Goal: Task Accomplishment & Management: Use online tool/utility

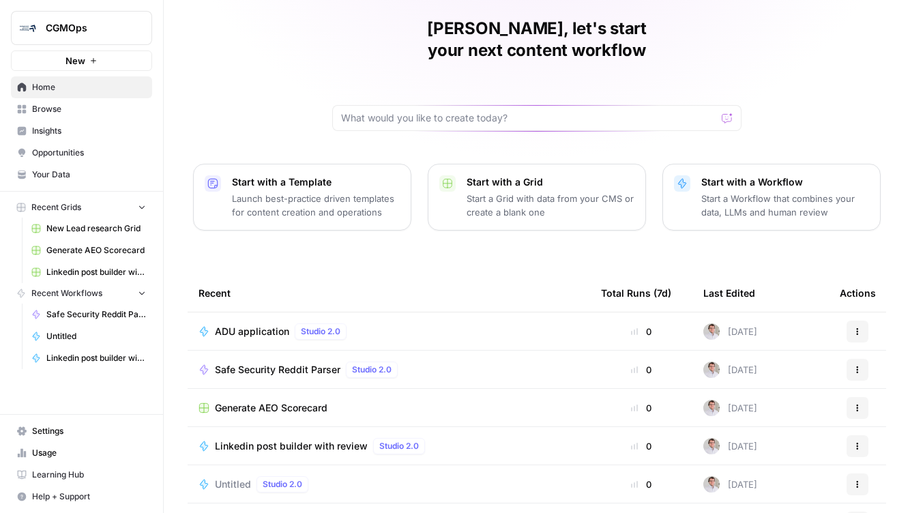
scroll to position [115, 0]
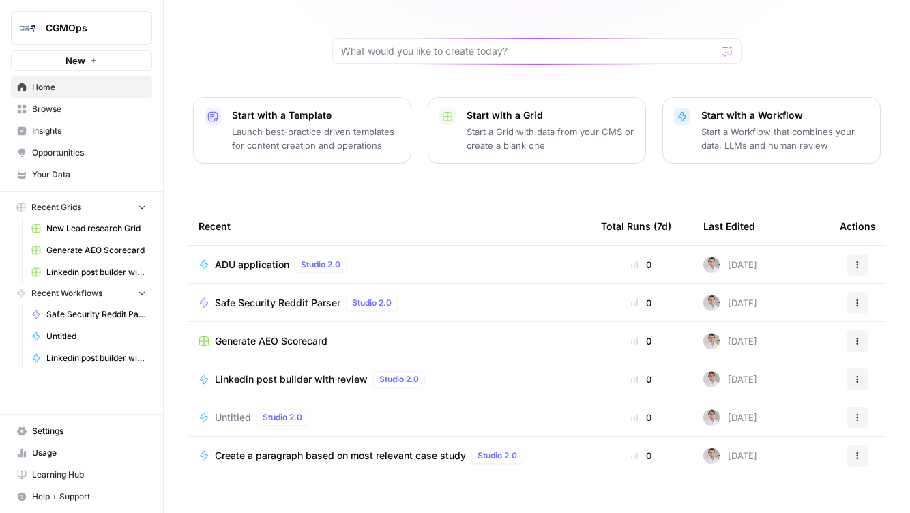
click at [578, 256] on div "ADU application Studio 2.0" at bounding box center [388, 264] width 381 height 16
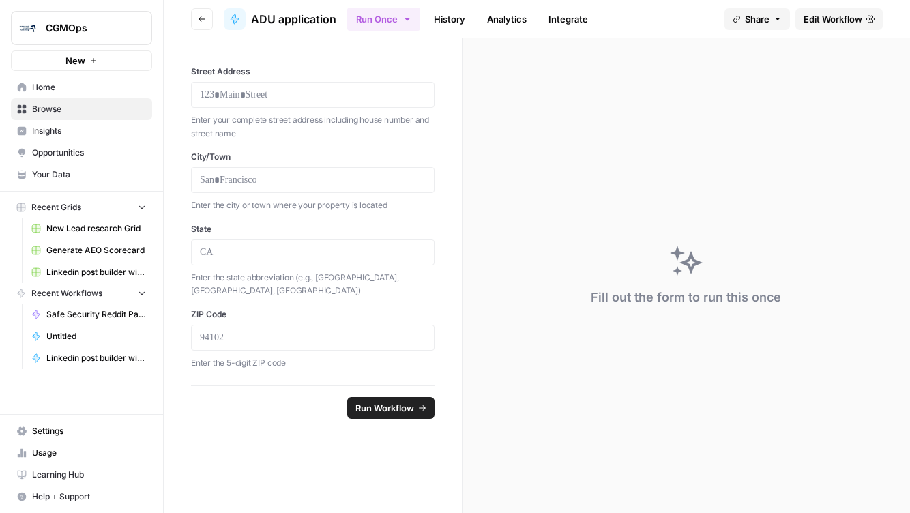
click at [763, 21] on span "Share" at bounding box center [757, 19] width 25 height 14
click at [789, 55] on div at bounding box center [803, 55] width 29 height 16
click at [765, 85] on button "Copy" at bounding box center [787, 85] width 44 height 14
click at [833, 16] on span "Edit Workflow" at bounding box center [832, 19] width 59 height 14
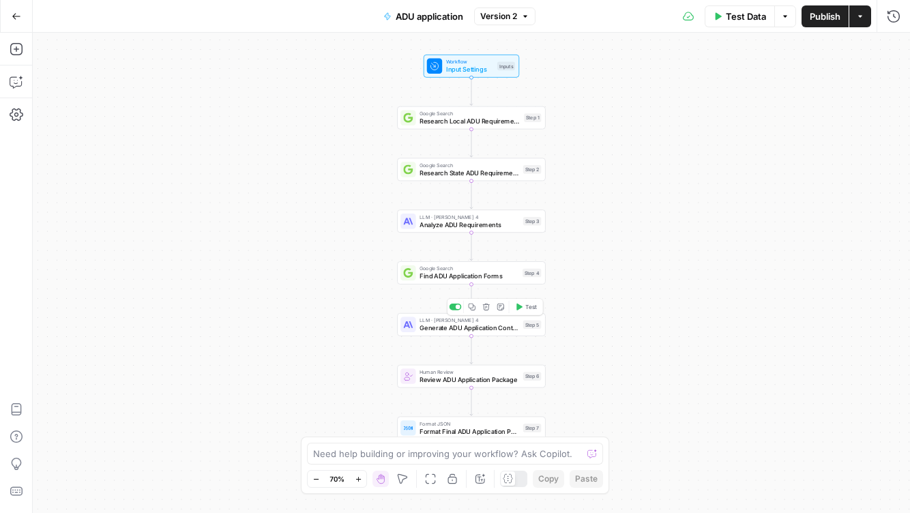
click at [439, 328] on span "Generate ADU Application Content" at bounding box center [469, 328] width 100 height 10
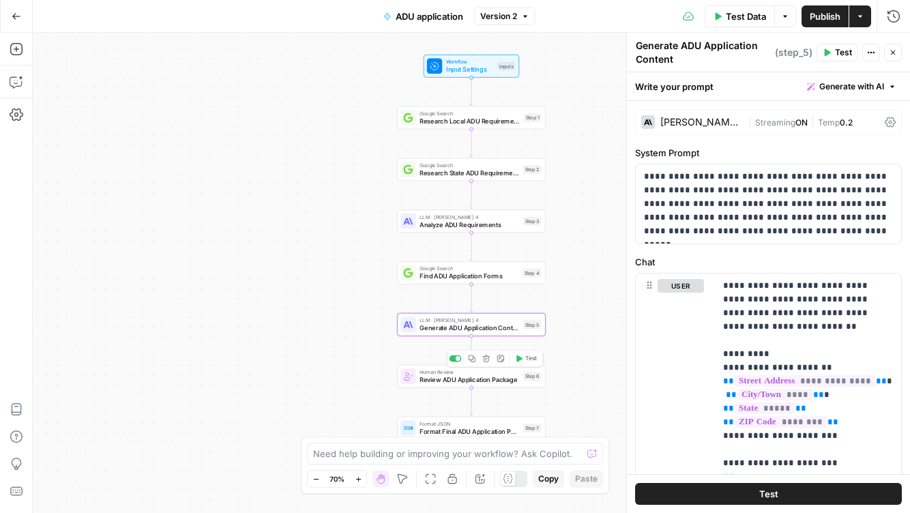
click at [468, 377] on span "Review ADU Application Package" at bounding box center [469, 379] width 100 height 10
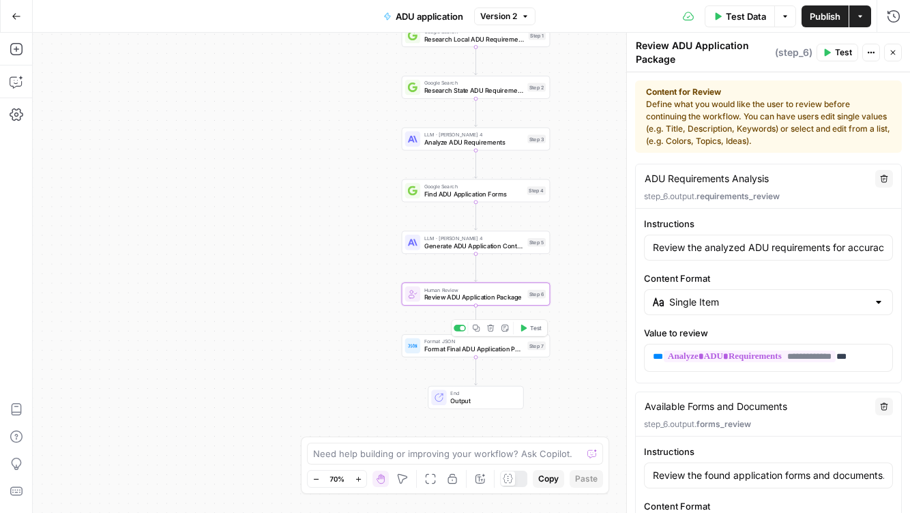
click at [456, 351] on span "Format Final ADU Application Package" at bounding box center [474, 349] width 100 height 10
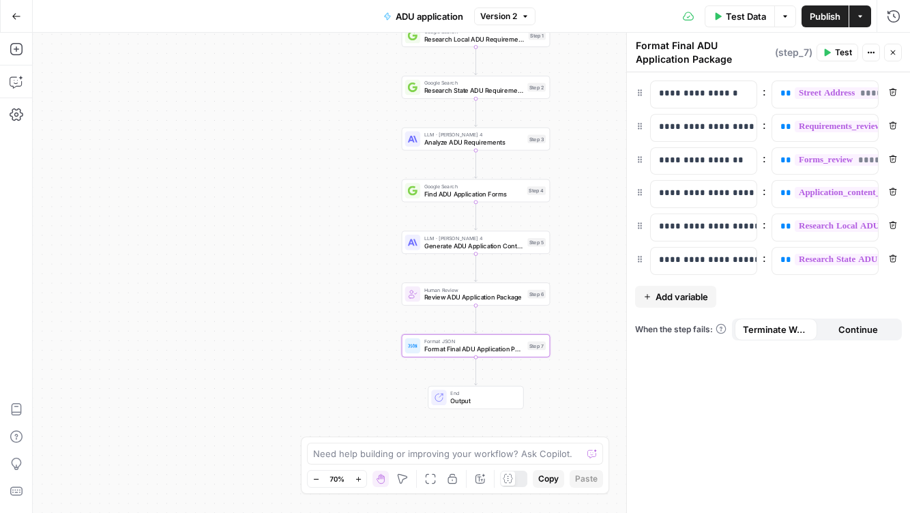
click at [895, 55] on icon "button" at bounding box center [893, 52] width 8 height 8
